Goal: Transaction & Acquisition: Purchase product/service

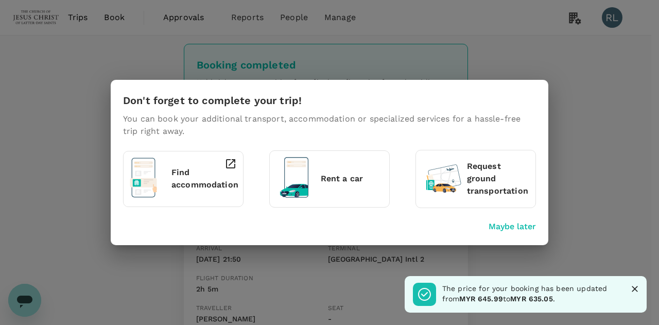
click at [637, 291] on icon "Close" at bounding box center [635, 289] width 6 height 6
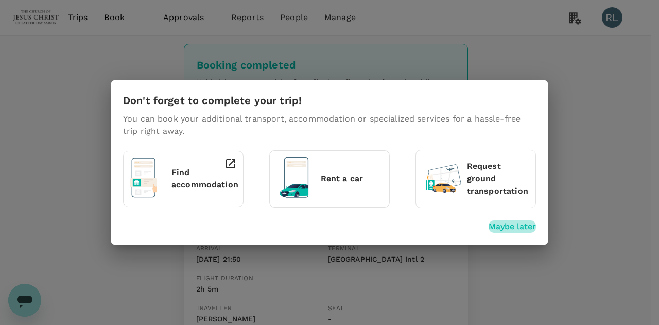
click at [500, 223] on p "Maybe later" at bounding box center [512, 226] width 47 height 12
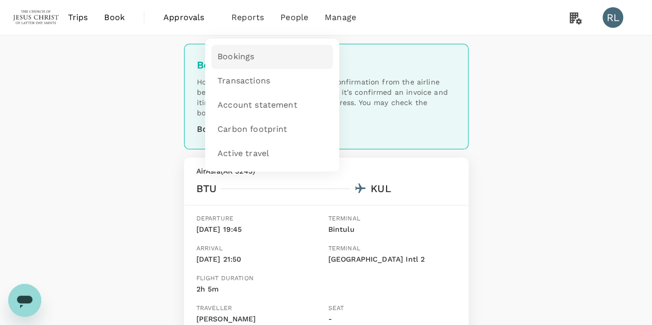
click at [240, 59] on span "Bookings" at bounding box center [235, 57] width 37 height 12
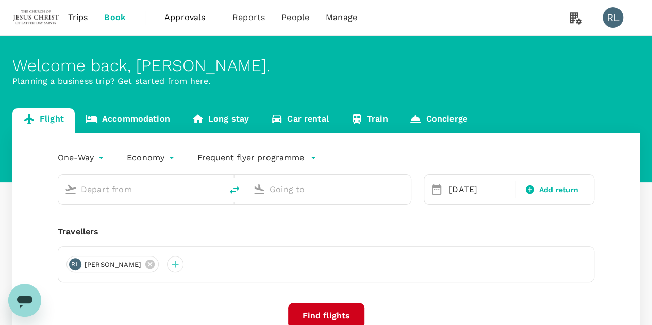
type input "Bintulu (BTU)"
type input "Kuala Lumpur Intl (KUL)"
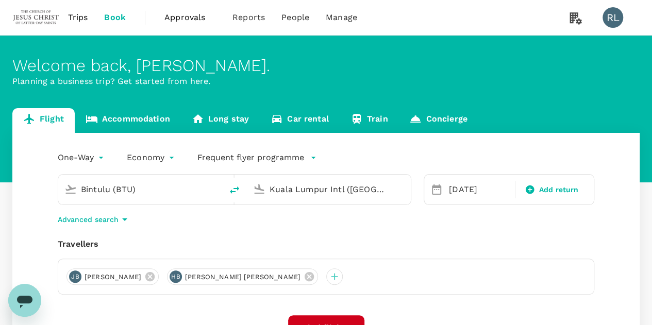
click at [149, 189] on input "Bintulu (BTU)" at bounding box center [141, 189] width 120 height 16
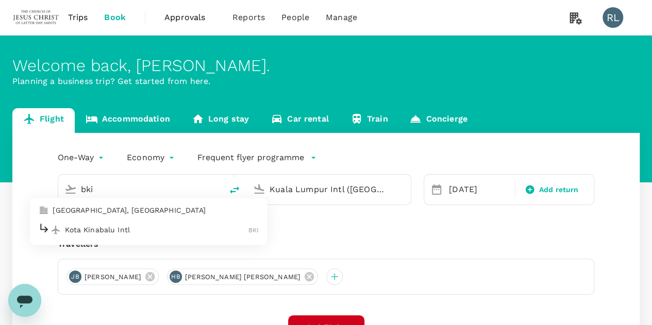
click at [125, 232] on p "Kota Kinabalu Intl" at bounding box center [156, 230] width 183 height 10
type input "Kota Kinabalu Intl (BKI)"
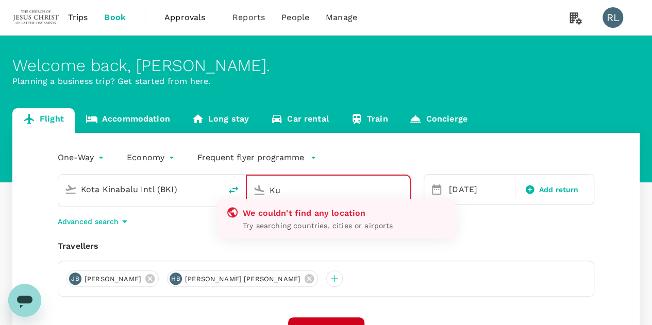
type input "K"
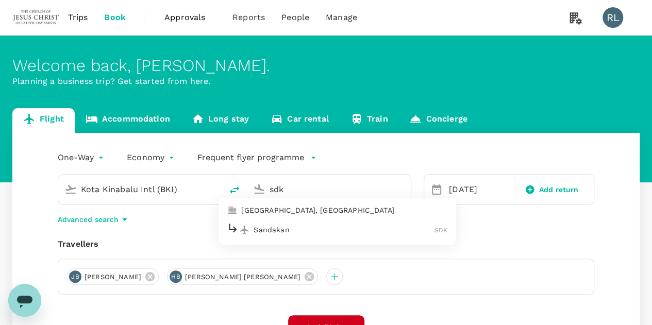
click at [282, 230] on p "Sandakan" at bounding box center [343, 230] width 181 height 10
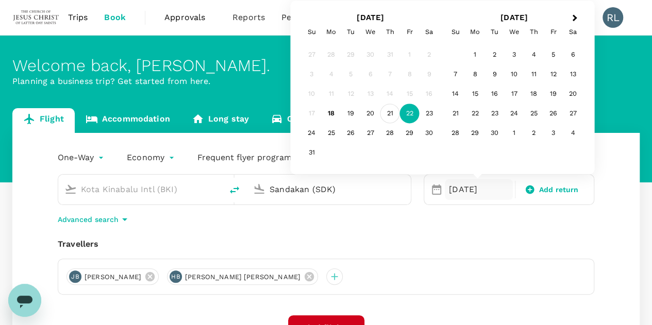
type input "Sandakan (SDK)"
click at [388, 114] on div "21" at bounding box center [390, 114] width 20 height 20
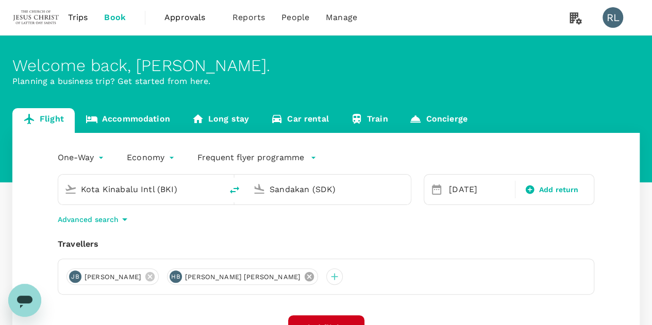
click at [306, 277] on icon at bounding box center [308, 276] width 9 height 9
click at [155, 278] on icon at bounding box center [149, 276] width 9 height 9
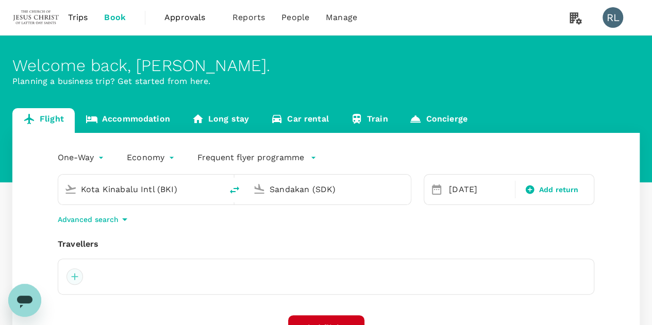
click at [74, 279] on div at bounding box center [74, 276] width 16 height 16
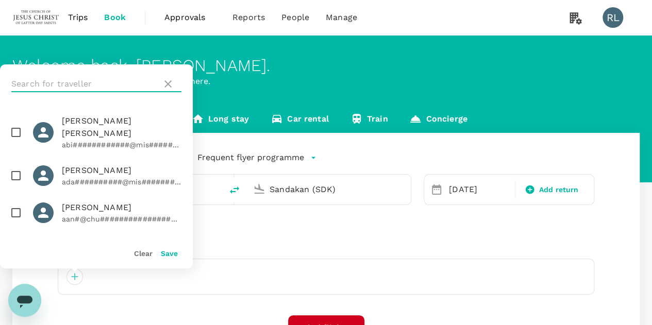
click at [88, 78] on input "text" at bounding box center [84, 84] width 146 height 16
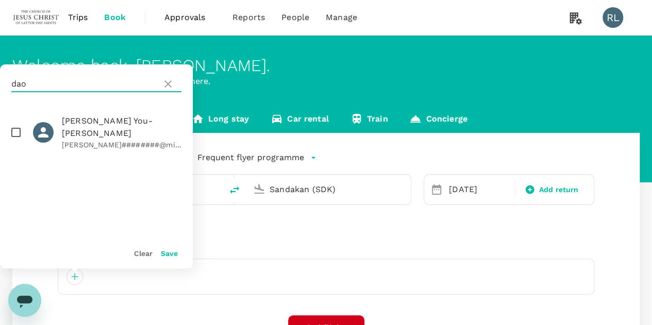
type input "dao"
click at [18, 126] on input "checkbox" at bounding box center [16, 133] width 22 height 22
checkbox input "true"
click at [165, 254] on button "Save" at bounding box center [169, 253] width 17 height 8
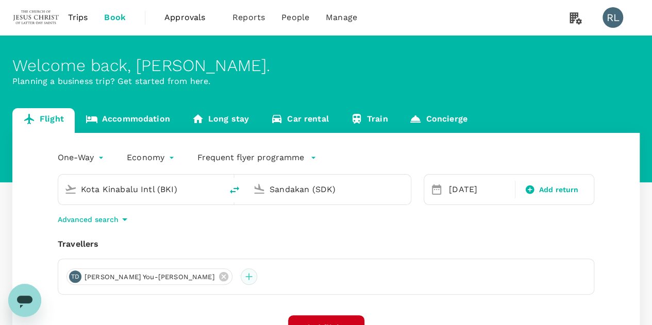
click at [241, 277] on div at bounding box center [249, 276] width 16 height 16
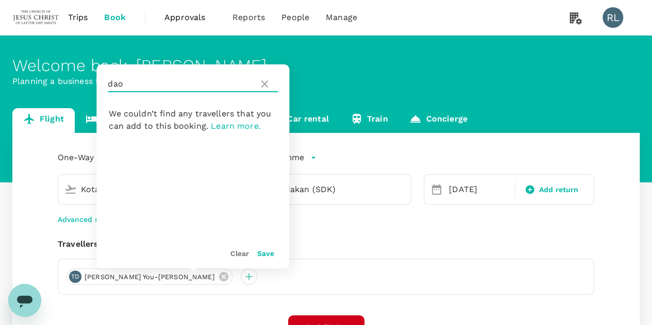
drag, startPoint x: 167, startPoint y: 90, endPoint x: 106, endPoint y: 85, distance: 61.0
click at [106, 85] on div "dao" at bounding box center [192, 83] width 193 height 39
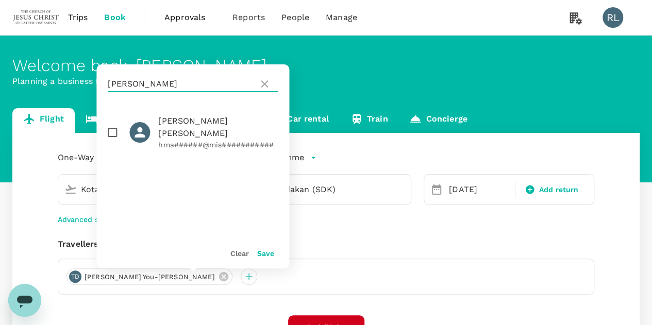
type input "marshall"
click at [114, 125] on input "checkbox" at bounding box center [112, 133] width 22 height 22
checkbox input "true"
click at [264, 252] on button "Save" at bounding box center [265, 253] width 17 height 8
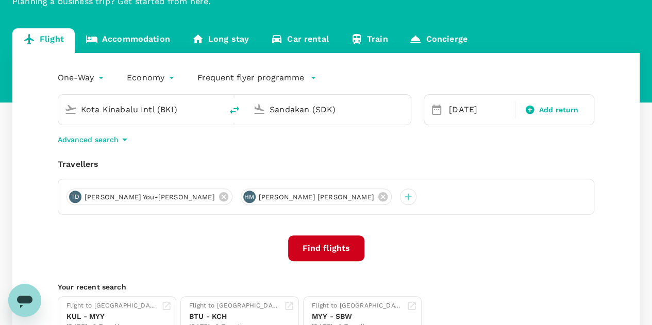
scroll to position [103, 0]
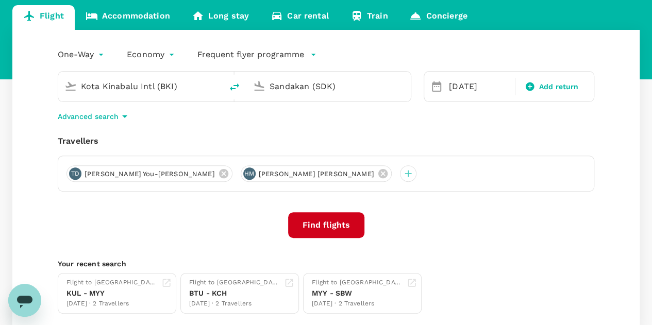
click at [324, 221] on button "Find flights" at bounding box center [326, 225] width 76 height 26
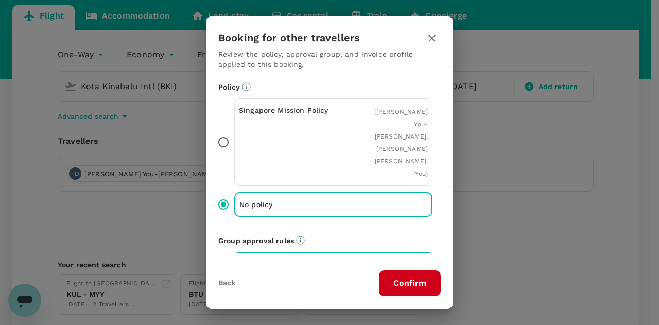
click at [397, 281] on button "Confirm" at bounding box center [410, 283] width 62 height 26
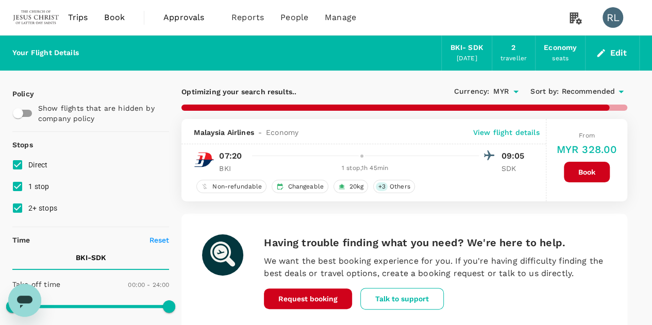
checkbox input "false"
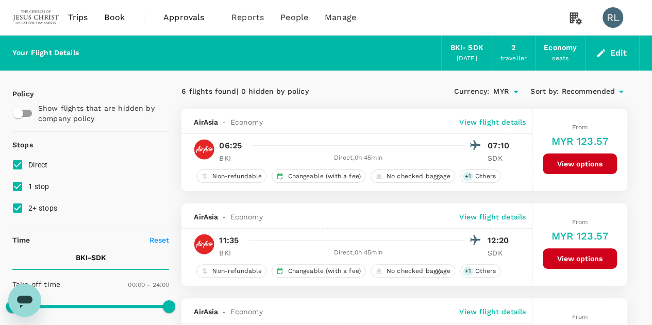
click at [576, 88] on span "Recommended" at bounding box center [588, 91] width 54 height 11
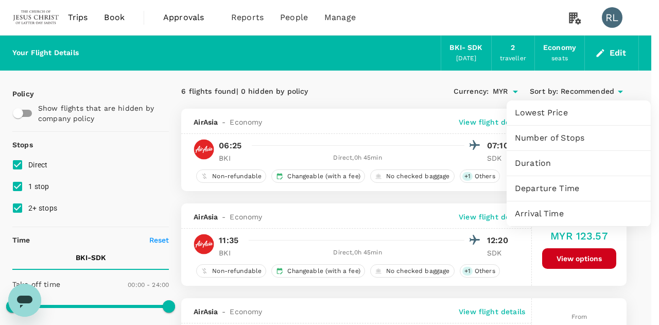
click at [555, 189] on span "Departure Time" at bounding box center [579, 188] width 128 height 12
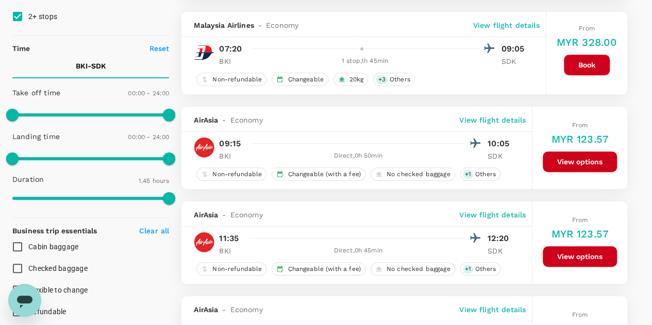
scroll to position [206, 0]
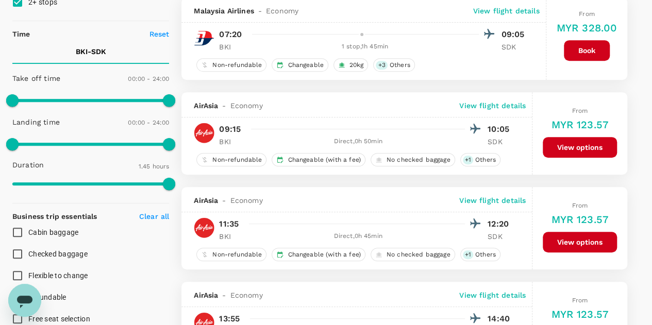
click at [565, 147] on button "View options" at bounding box center [579, 147] width 74 height 21
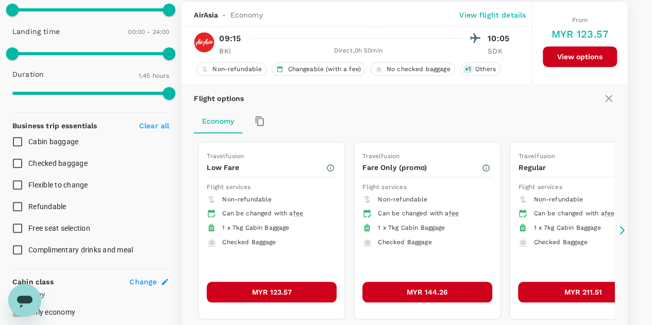
scroll to position [297, 0]
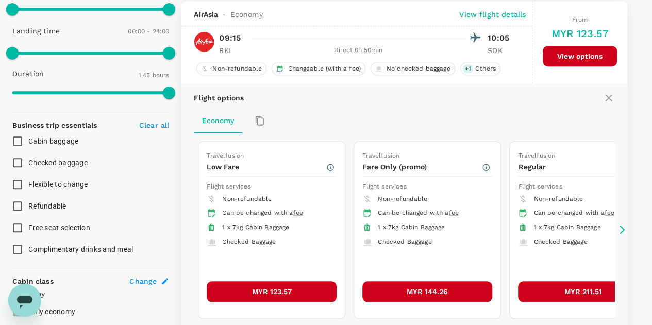
click at [271, 287] on button "MYR 123.57" at bounding box center [272, 291] width 130 height 21
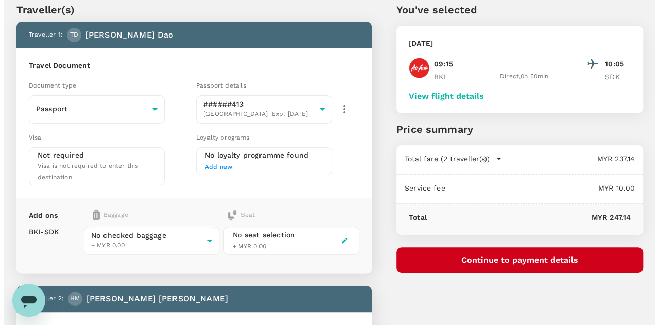
scroll to position [52, 0]
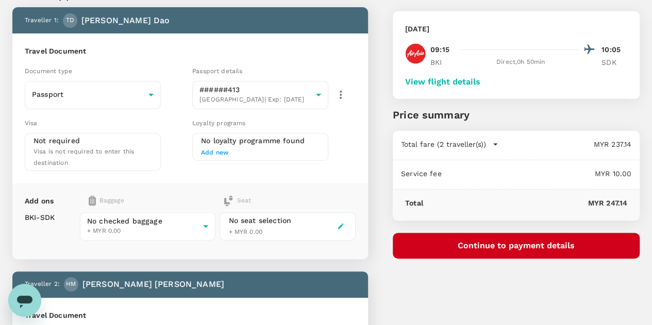
click at [503, 245] on button "Continue to payment details" at bounding box center [516, 246] width 247 height 26
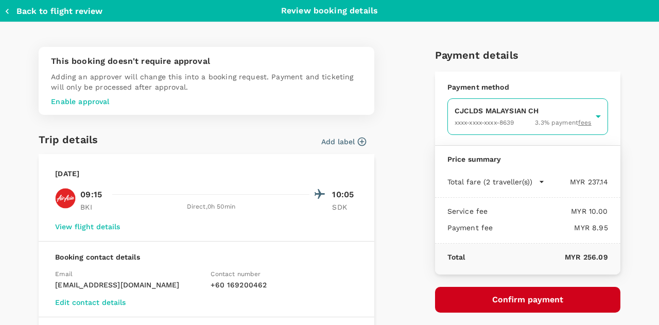
click at [514, 120] on body "Back to flight results Flight review Traveller(s) Traveller 1 : TD Timothy You-…" at bounding box center [329, 297] width 659 height 698
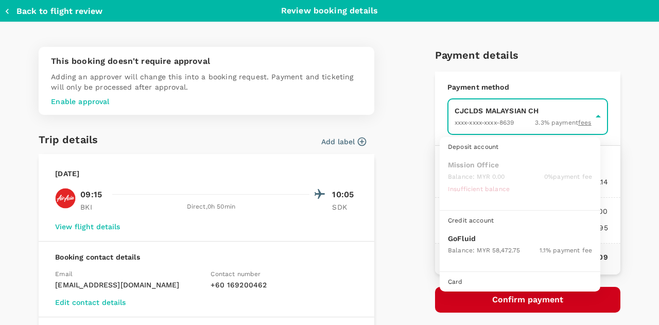
scroll to position [26, 0]
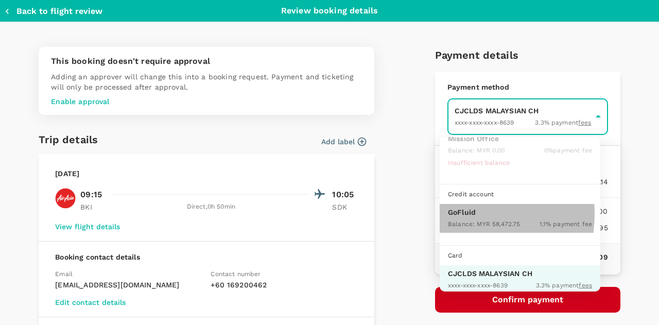
click at [464, 213] on p "GoFluid" at bounding box center [520, 212] width 144 height 10
type input "9b357727-6904-47bd-a44e-9a56bf7dfc7a"
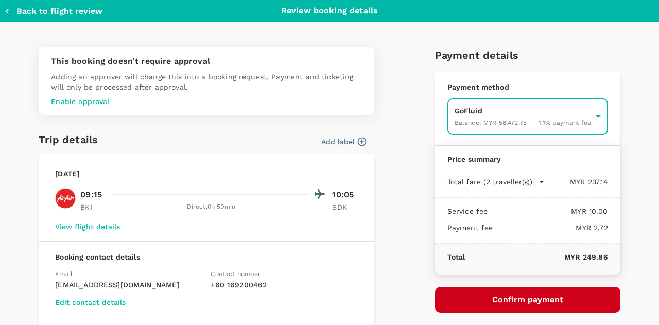
click at [507, 300] on button "Confirm payment" at bounding box center [527, 300] width 185 height 26
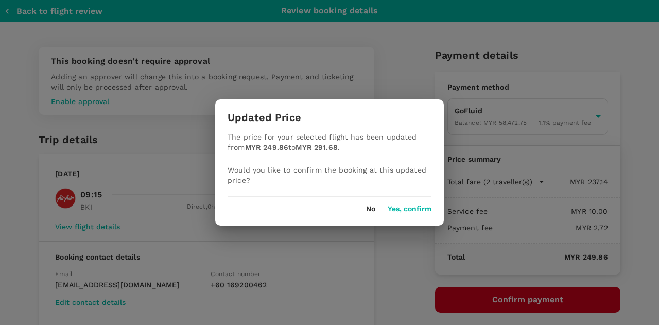
click at [412, 207] on button "Yes, confirm" at bounding box center [410, 209] width 44 height 8
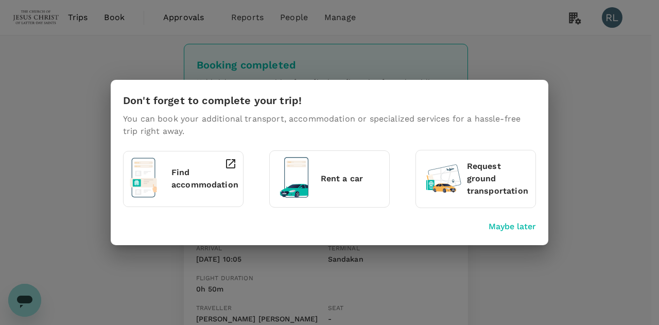
click at [501, 225] on p "Maybe later" at bounding box center [512, 226] width 47 height 12
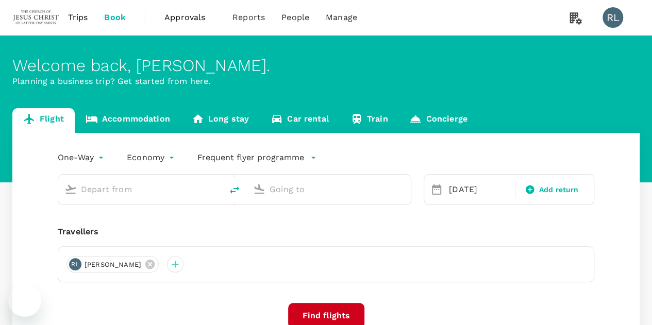
type input "Kota Kinabalu Intl (BKI)"
type input "Sandakan (SDK)"
type input "Kota Kinabalu Intl (BKI)"
type input "Sandakan (SDK)"
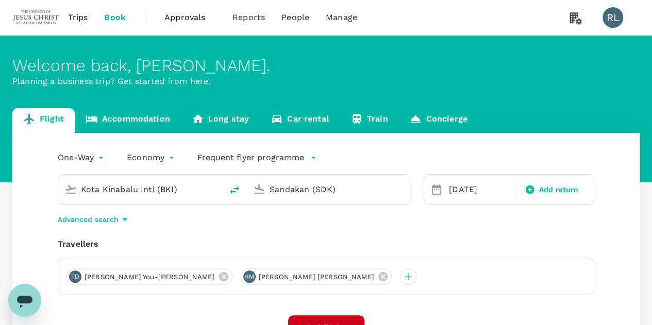
click at [233, 191] on icon "delete" at bounding box center [234, 190] width 12 height 12
type input "Sandakan (SDK)"
type input "Kota Kinabalu Intl (BKI)"
click at [446, 187] on div "21 Aug" at bounding box center [479, 189] width 68 height 21
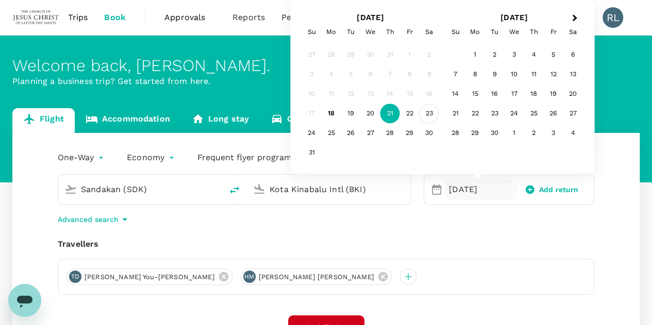
click at [429, 114] on div "23" at bounding box center [429, 114] width 20 height 20
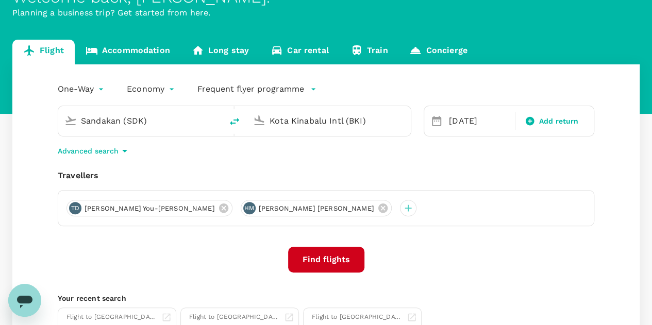
scroll to position [103, 0]
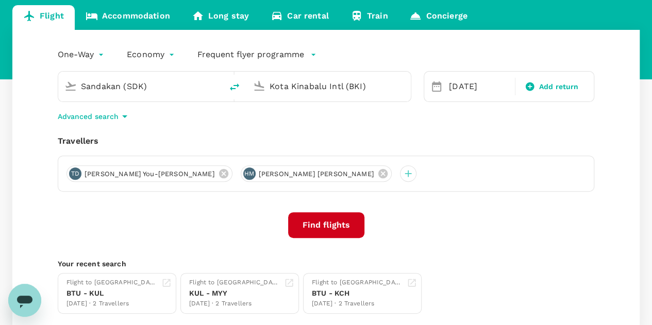
click at [330, 222] on button "Find flights" at bounding box center [326, 225] width 76 height 26
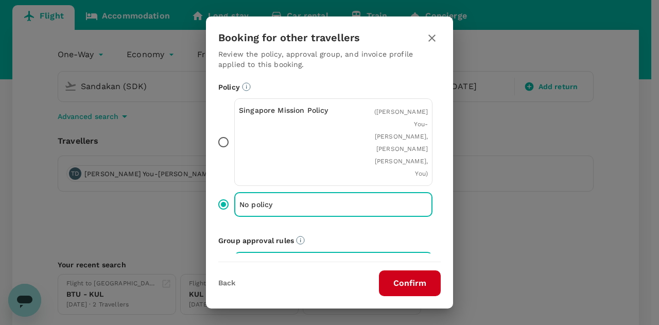
click at [403, 282] on button "Confirm" at bounding box center [410, 283] width 62 height 26
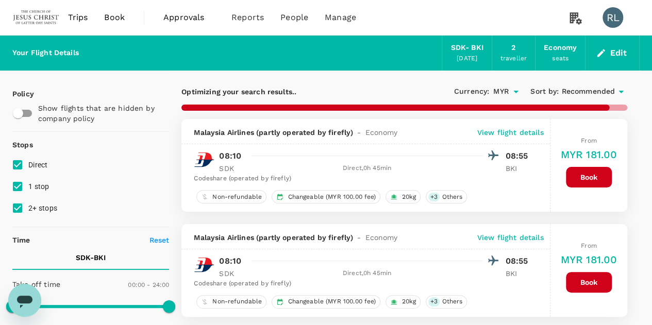
click at [587, 89] on span "Recommended" at bounding box center [588, 91] width 54 height 11
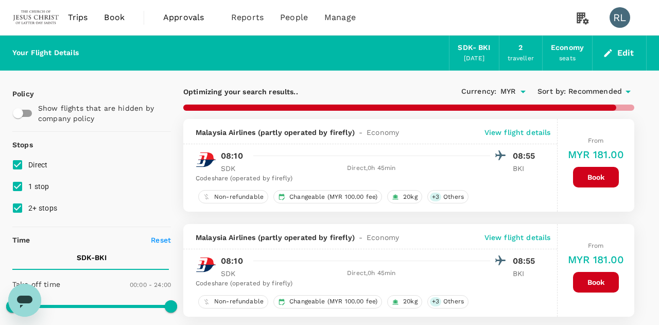
checkbox input "false"
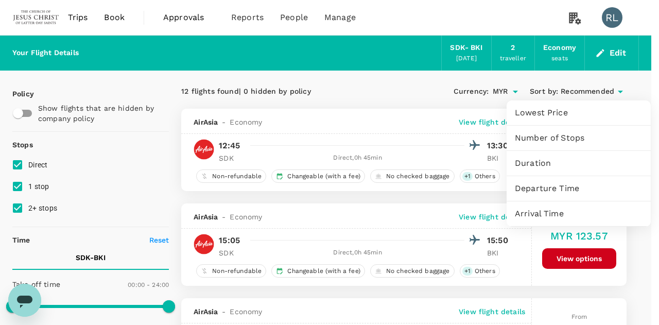
click at [541, 189] on span "Departure Time" at bounding box center [579, 188] width 128 height 12
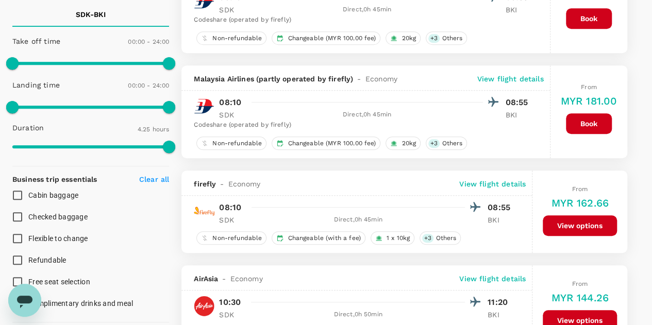
scroll to position [309, 0]
